Goal: Information Seeking & Learning: Compare options

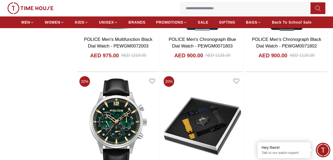
scroll to position [953, 0]
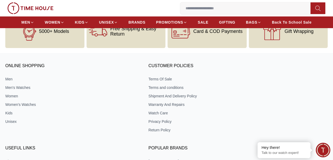
scroll to position [1959, 0]
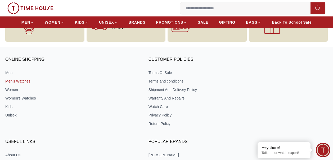
click at [14, 83] on link "Men's Watches" at bounding box center [71, 80] width 132 height 5
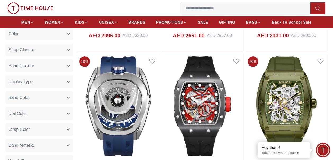
scroll to position [185, 0]
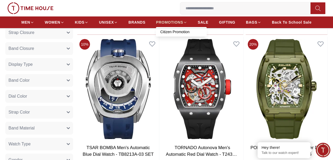
click at [174, 24] on span "PROMOTIONS" at bounding box center [169, 22] width 27 height 5
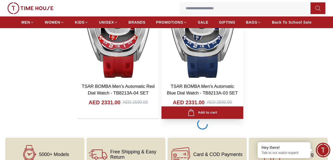
scroll to position [980, 0]
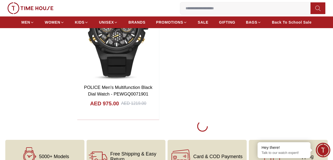
scroll to position [1986, 0]
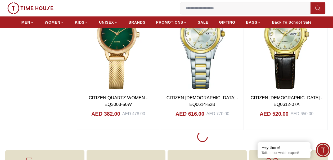
scroll to position [2860, 0]
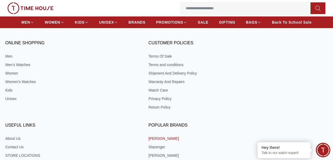
scroll to position [4002, 0]
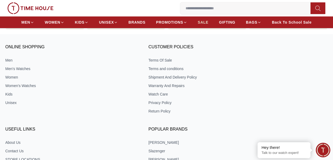
click at [206, 23] on span "SALE" at bounding box center [203, 22] width 11 height 5
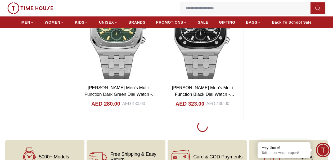
scroll to position [1081, 0]
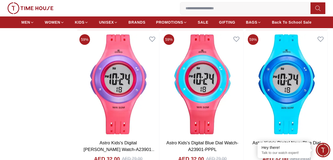
scroll to position [2961, 0]
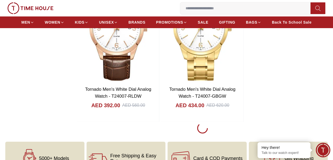
scroll to position [3994, 0]
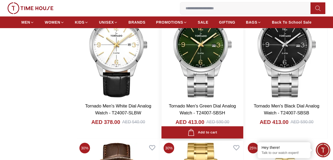
scroll to position [3808, 0]
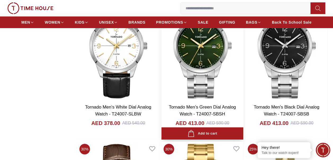
click at [191, 54] on img at bounding box center [203, 49] width 82 height 104
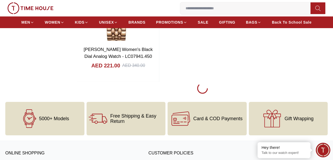
scroll to position [5000, 0]
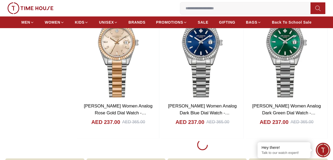
scroll to position [5847, 0]
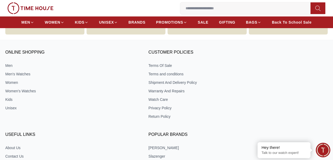
scroll to position [7011, 0]
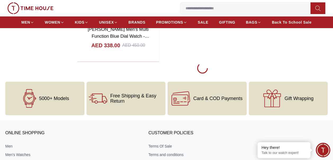
scroll to position [7922, 0]
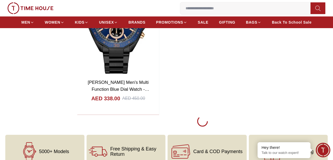
scroll to position [7869, 0]
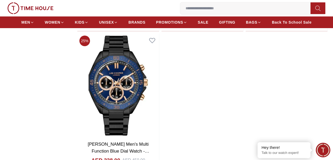
scroll to position [7843, 0]
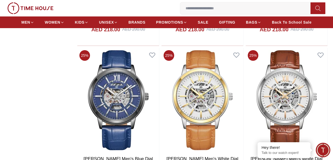
scroll to position [8743, 0]
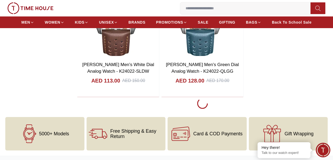
scroll to position [9802, 0]
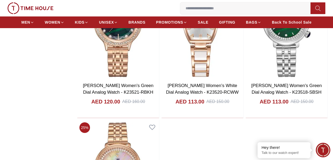
scroll to position [10755, 0]
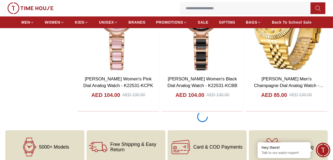
scroll to position [11682, 0]
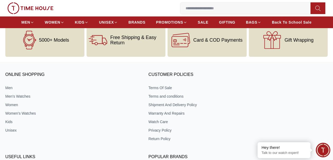
scroll to position [12688, 0]
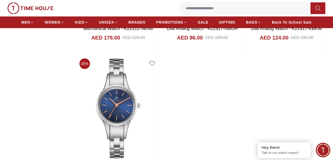
scroll to position [13721, 0]
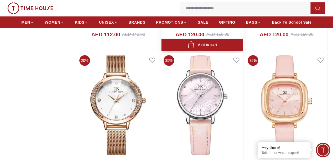
scroll to position [14621, 0]
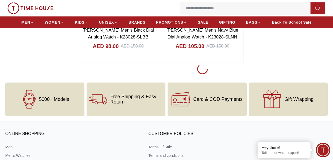
scroll to position [15612, 0]
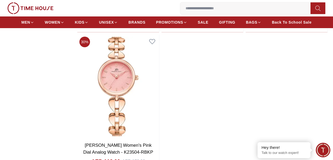
scroll to position [16591, 0]
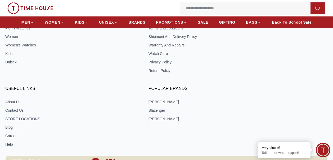
scroll to position [17544, 0]
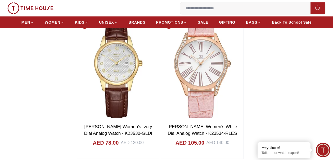
scroll to position [18470, 0]
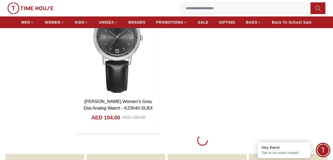
scroll to position [19477, 0]
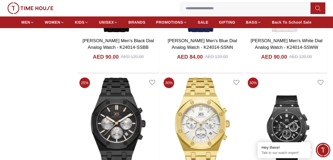
scroll to position [20192, 0]
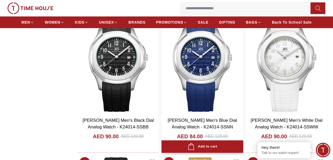
click at [211, 92] on img at bounding box center [203, 62] width 82 height 104
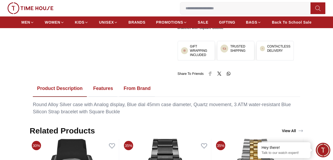
scroll to position [265, 0]
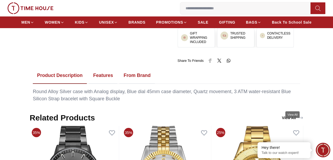
click at [297, 114] on link "View All" at bounding box center [293, 117] width 24 height 7
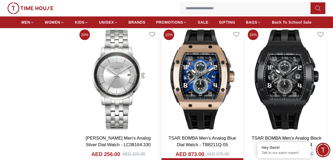
scroll to position [635, 0]
